Goal: Find specific page/section: Find specific page/section

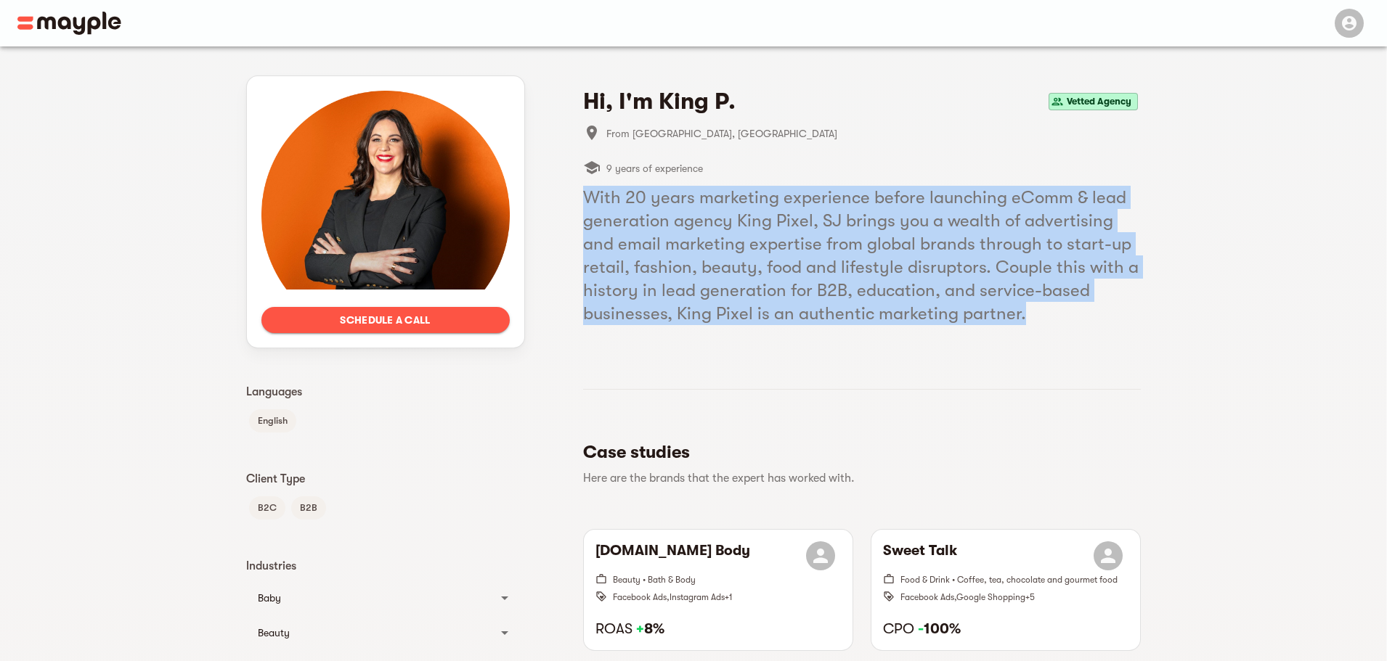
drag, startPoint x: 584, startPoint y: 195, endPoint x: 1140, endPoint y: 318, distance: 568.9
click at [1140, 318] on h5 "With 20 years marketing experience before launching eComm & lead generation age…" at bounding box center [862, 255] width 558 height 139
click at [1103, 310] on h5 "With 20 years marketing experience before launching eComm & lead generation age…" at bounding box center [862, 255] width 558 height 139
click at [1019, 314] on h5 "With 20 years marketing experience before launching eComm & lead generation age…" at bounding box center [862, 255] width 558 height 139
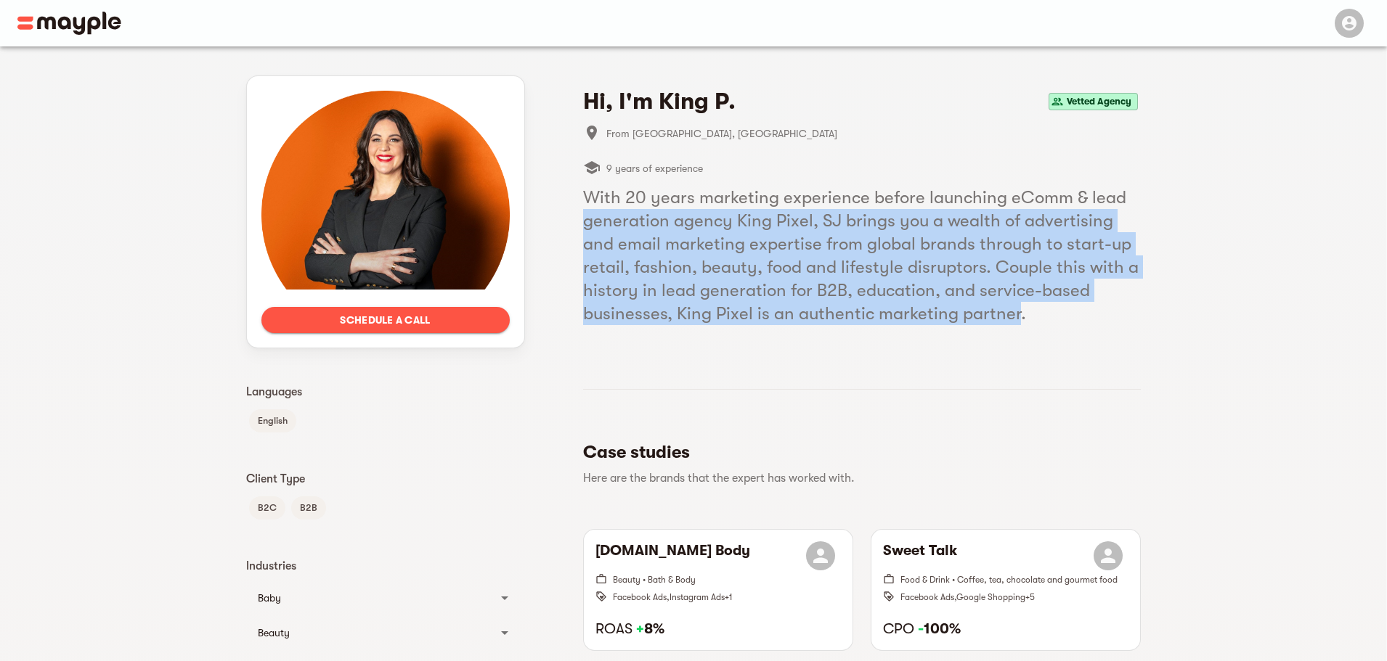
drag, startPoint x: 1014, startPoint y: 314, endPoint x: 563, endPoint y: 218, distance: 461.8
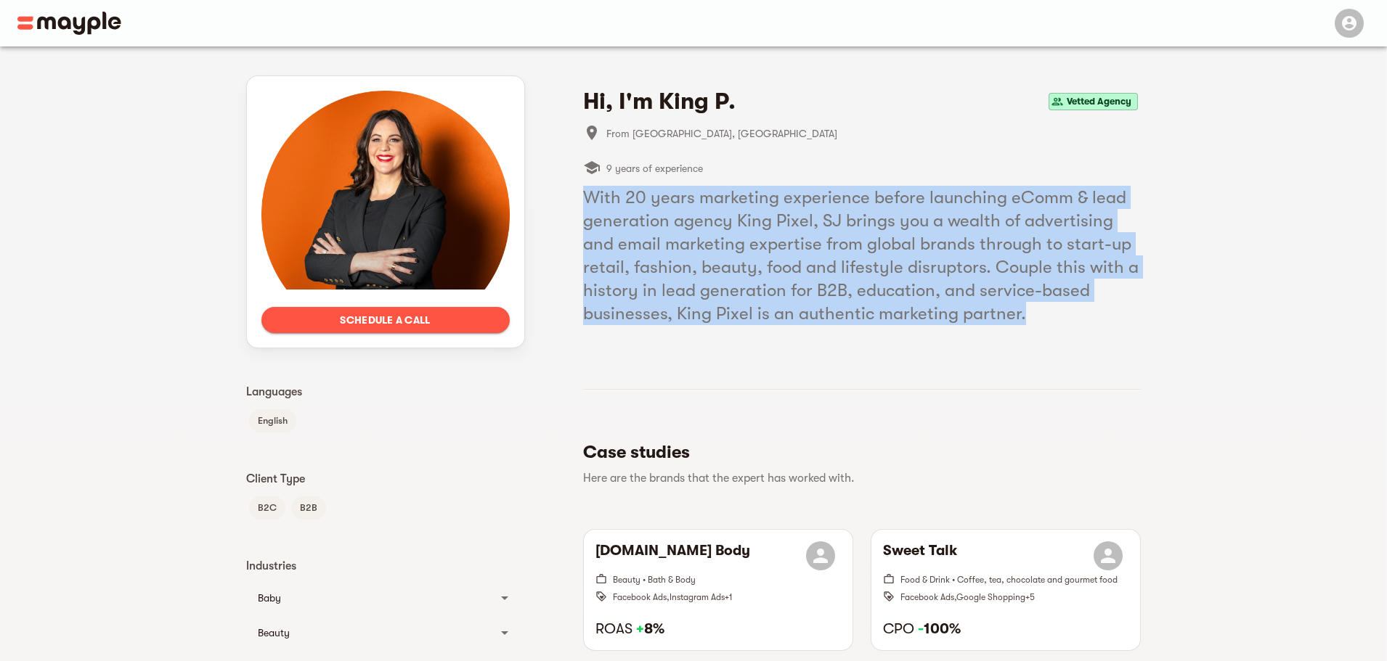
drag, startPoint x: 582, startPoint y: 190, endPoint x: 1070, endPoint y: 319, distance: 504.7
click at [1070, 319] on h5 "With 20 years marketing experience before launching eComm & lead generation age…" at bounding box center [862, 255] width 558 height 139
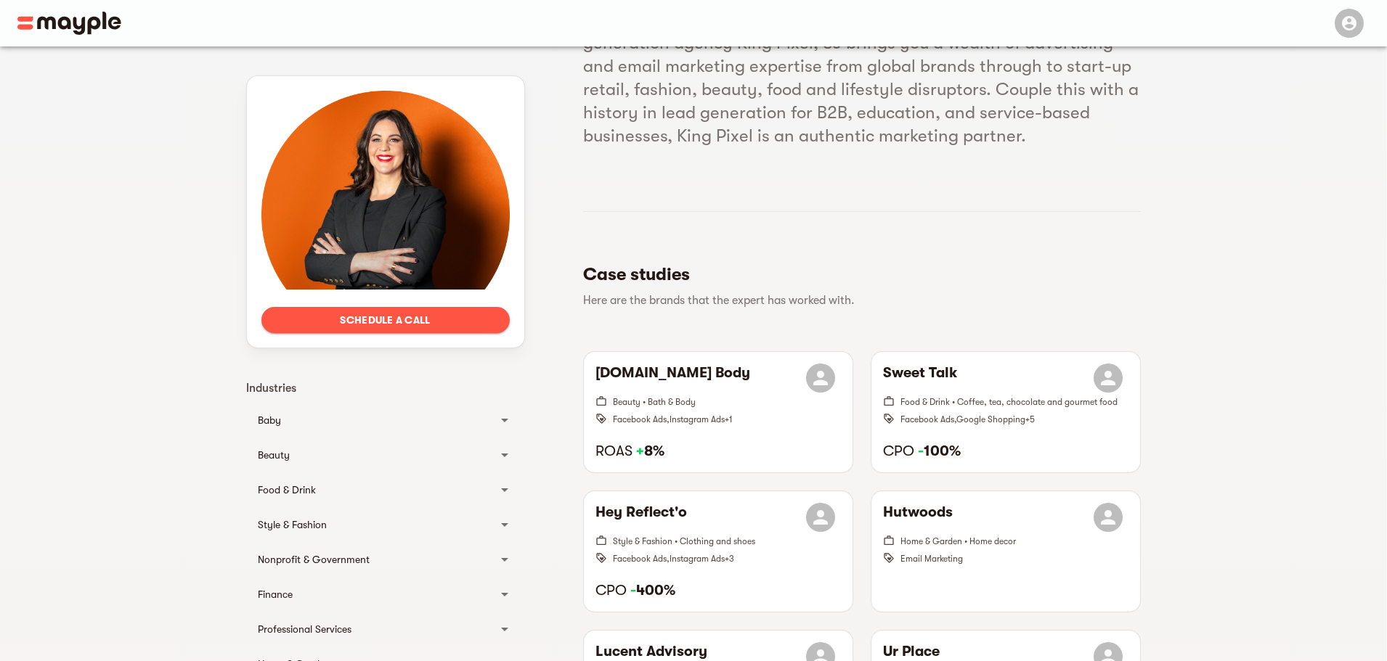
scroll to position [436, 0]
